Goal: Use online tool/utility

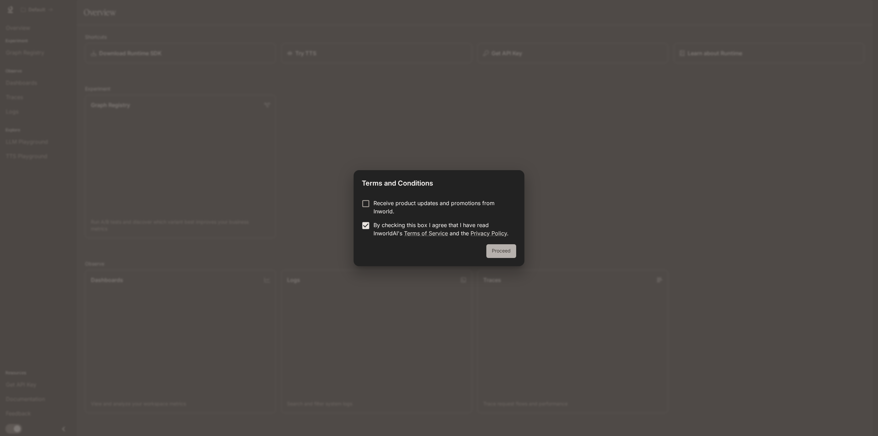
click at [497, 249] on button "Proceed" at bounding box center [501, 251] width 30 height 14
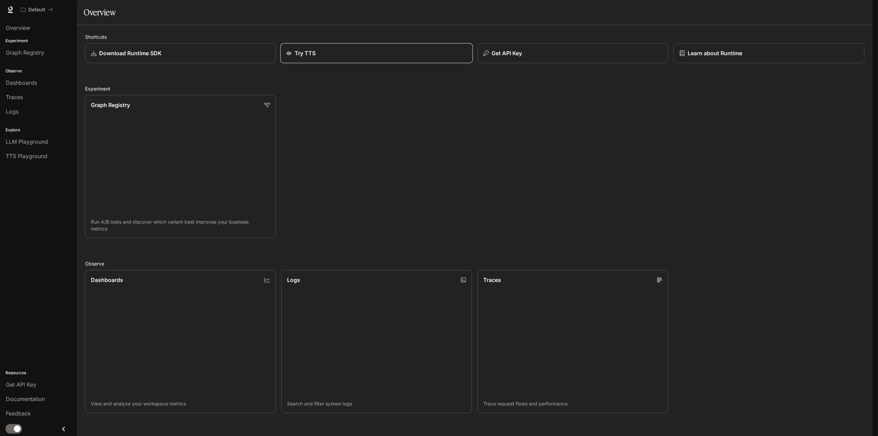
click at [346, 57] on div "Try TTS" at bounding box center [376, 53] width 181 height 8
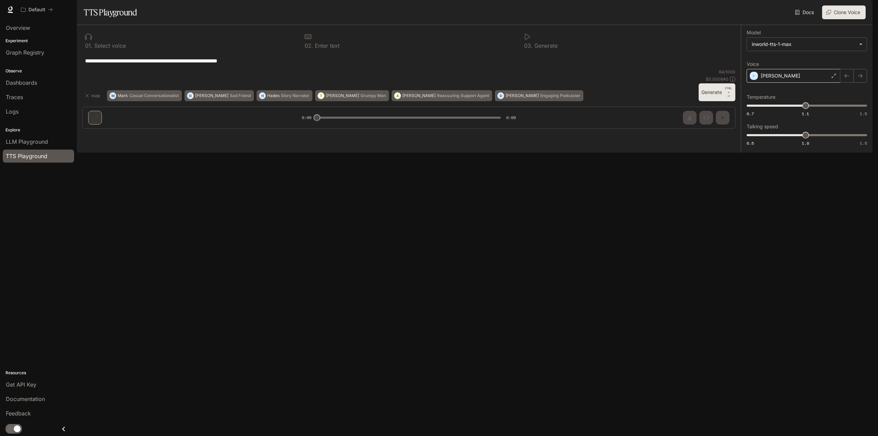
click at [788, 83] on div "[PERSON_NAME]" at bounding box center [793, 76] width 94 height 14
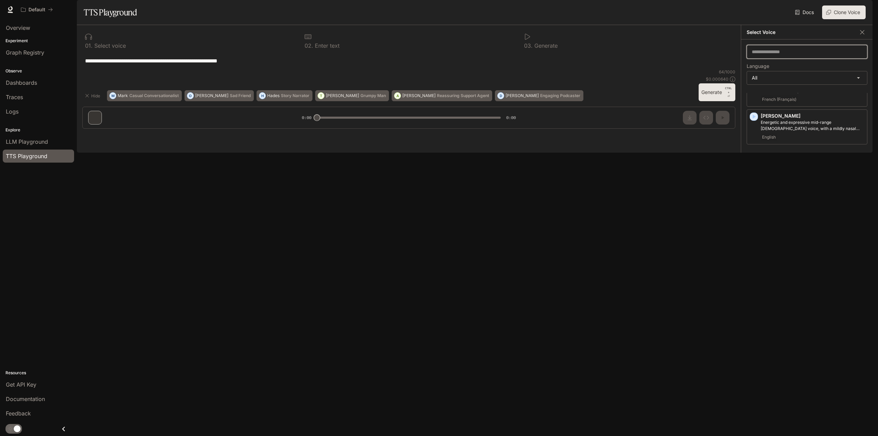
click at [780, 55] on input "text" at bounding box center [807, 51] width 120 height 7
type input "*"
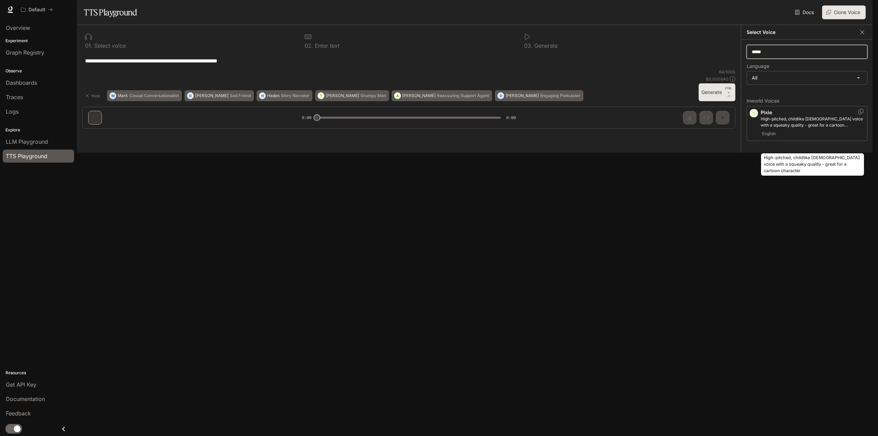
type input "*****"
click at [821, 128] on p "High-pitched, childlike [DEMOGRAPHIC_DATA] voice with a squeaky quality - great…" at bounding box center [812, 122] width 104 height 12
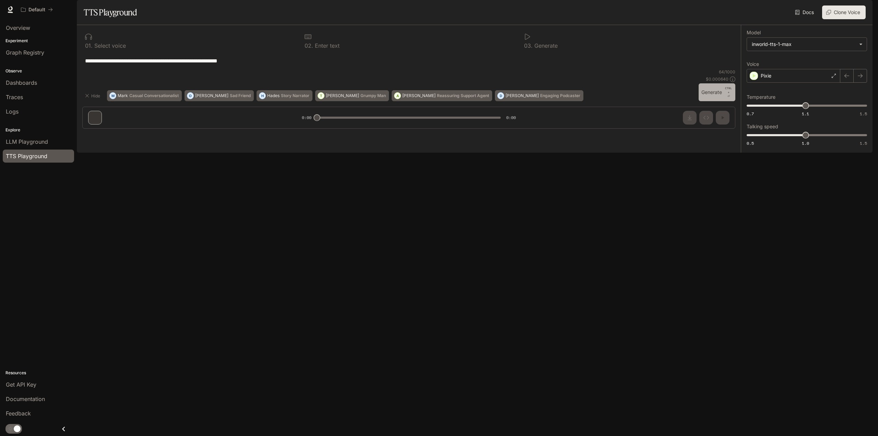
click at [713, 101] on button "Generate CTRL + ⏎" at bounding box center [716, 92] width 37 height 18
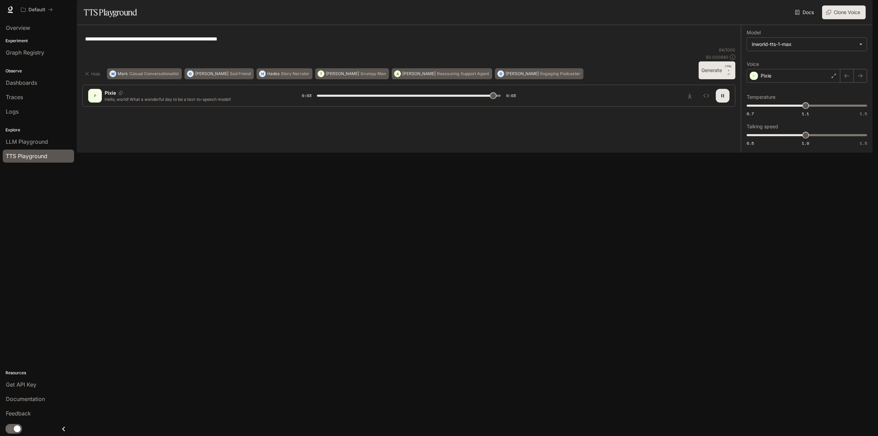
type input "*"
